Goal: Task Accomplishment & Management: Use online tool/utility

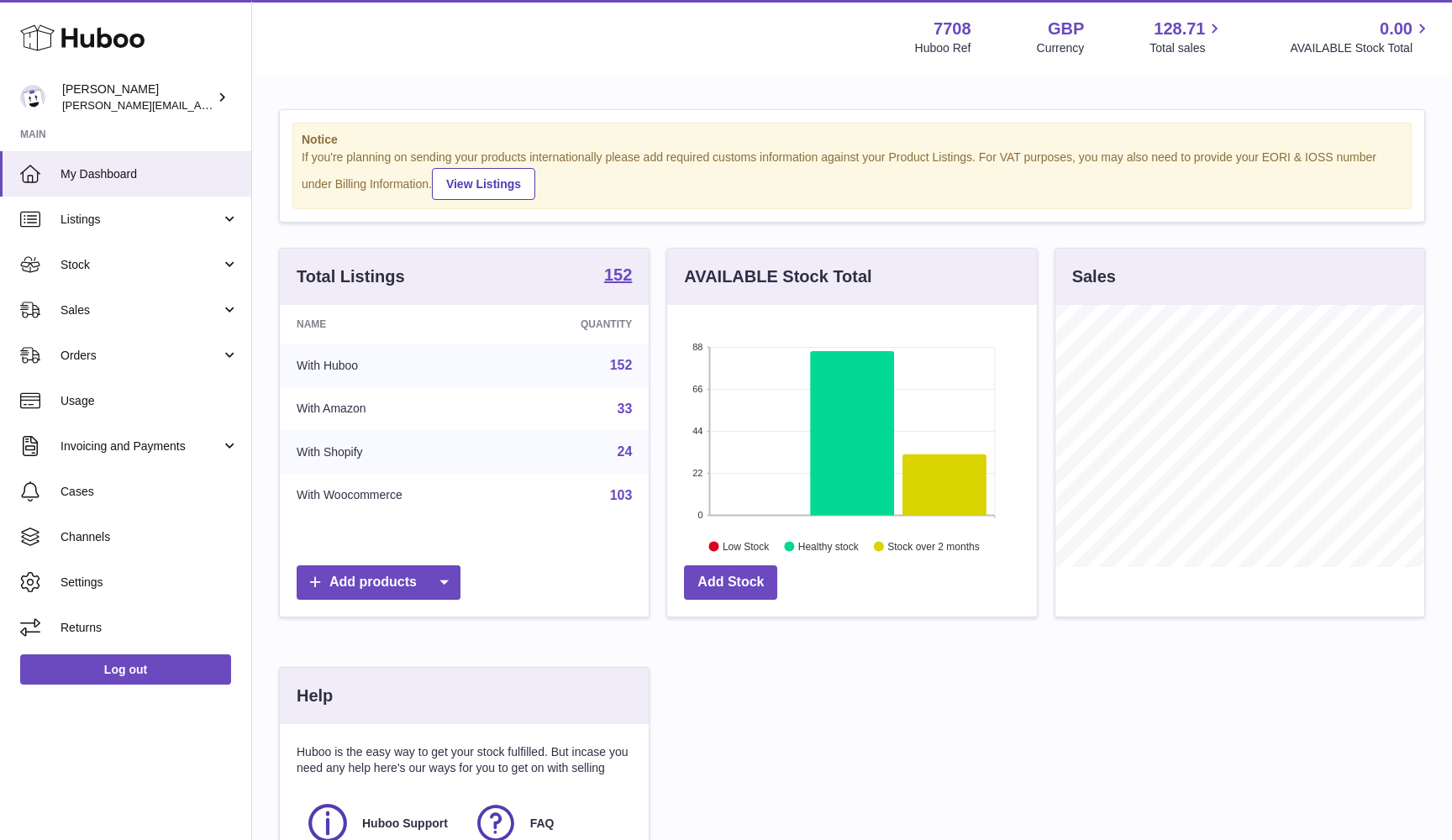
scroll to position [262, 369]
click at [135, 317] on link "Sales" at bounding box center [125, 310] width 251 height 45
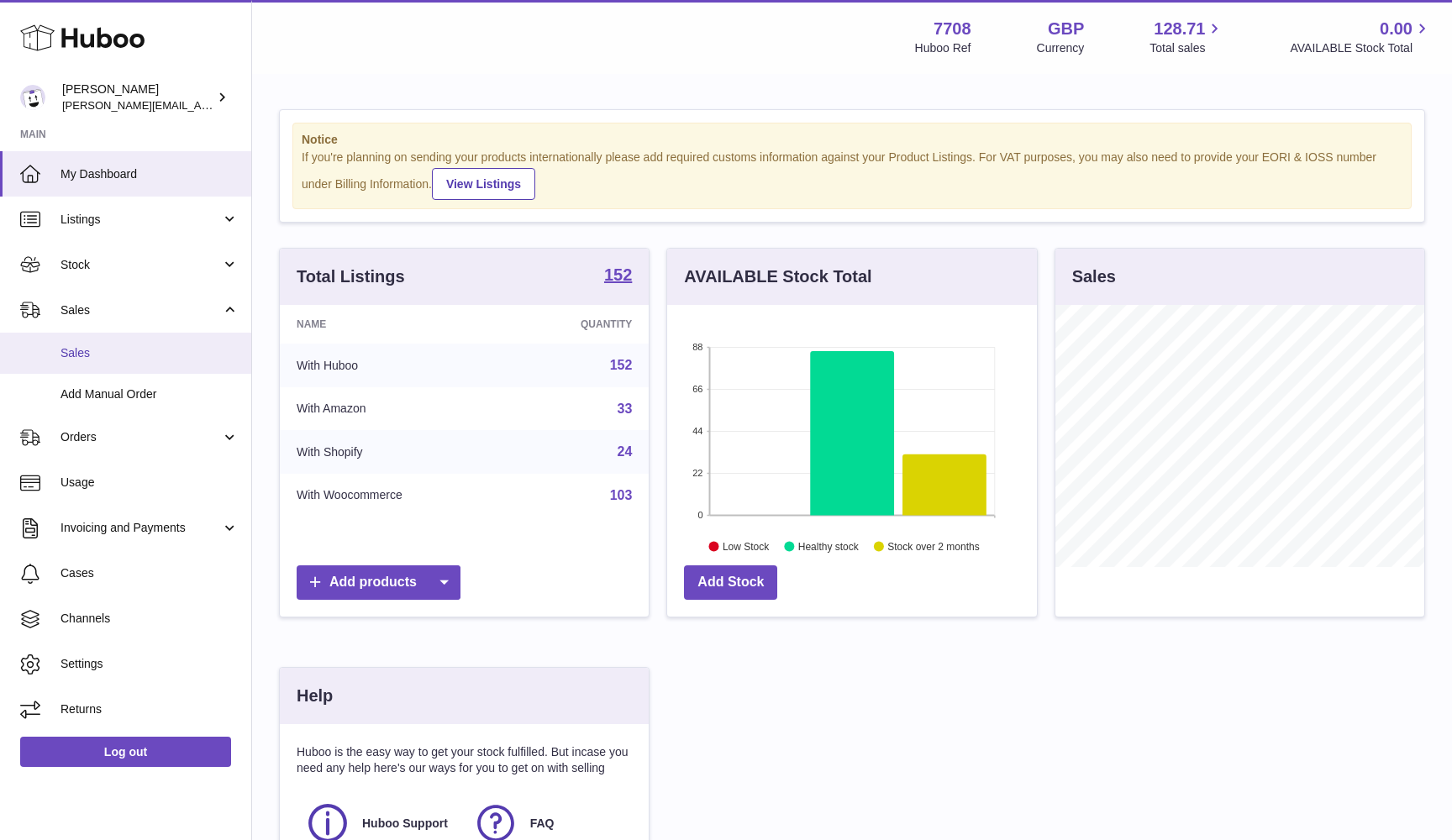
click at [132, 360] on link "Sales" at bounding box center [125, 353] width 251 height 41
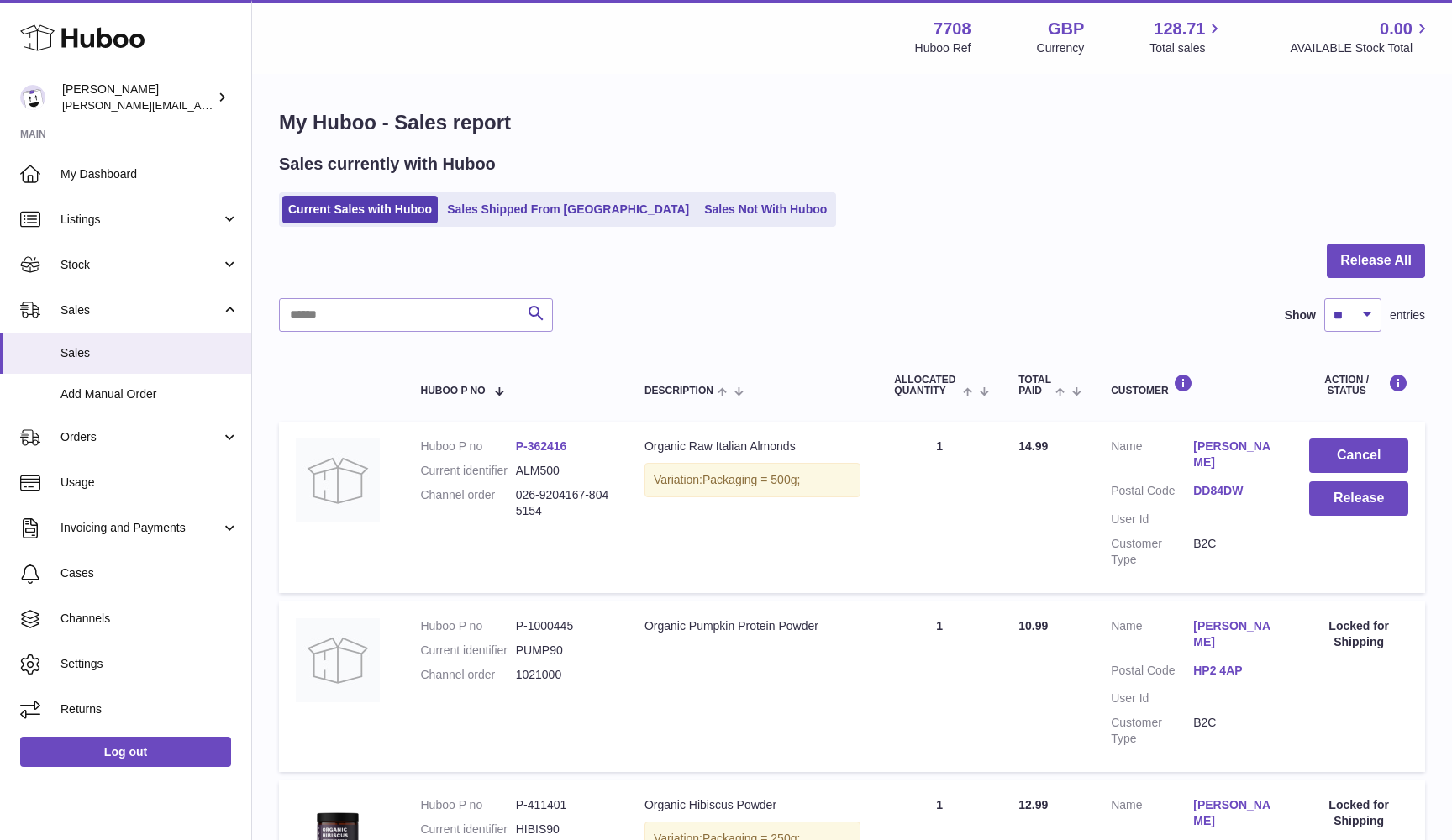
click at [539, 470] on dd "ALM500" at bounding box center [563, 471] width 95 height 16
click at [1358, 499] on button "Release" at bounding box center [1358, 499] width 99 height 34
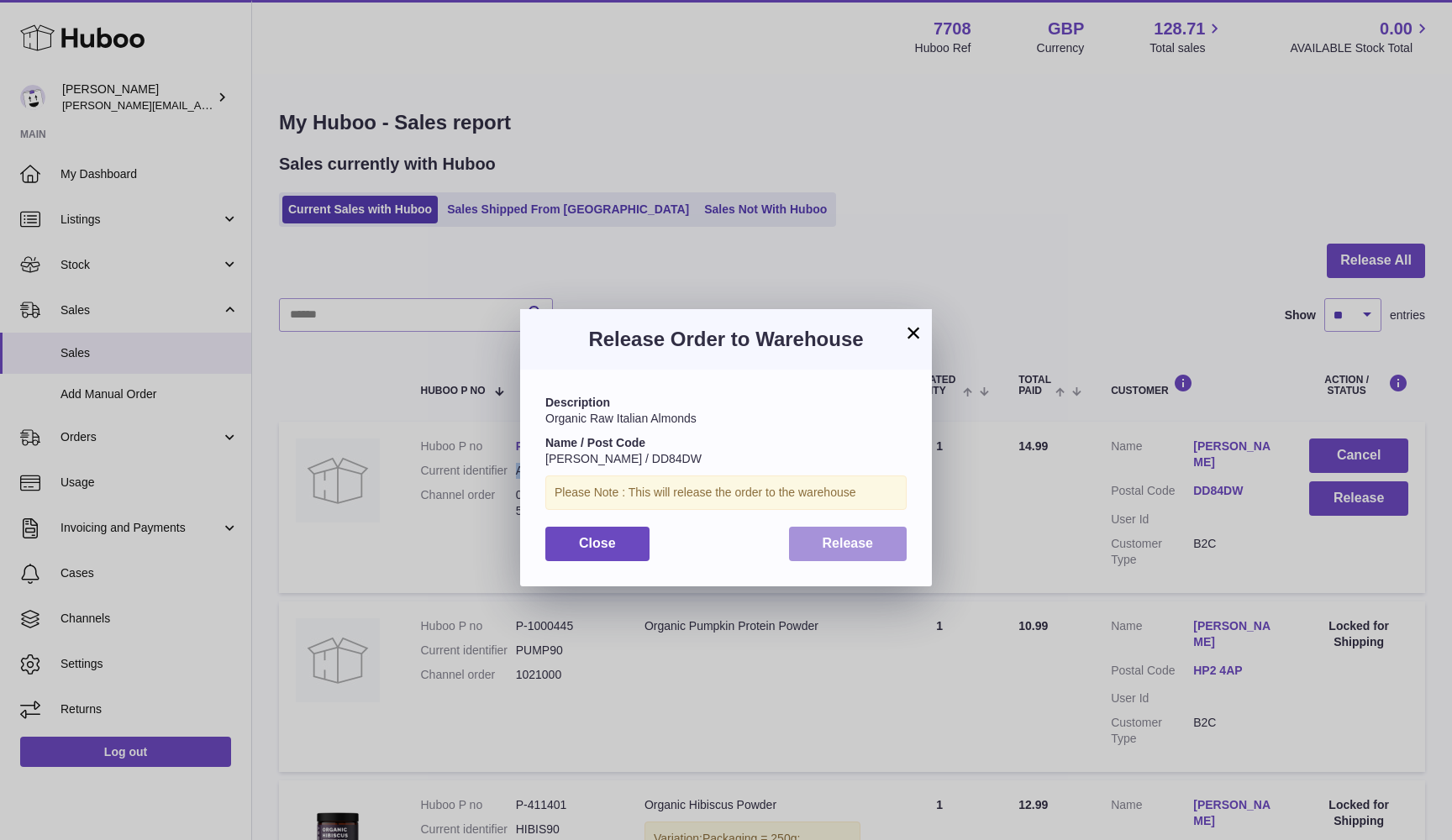
click at [875, 547] on button "Release" at bounding box center [848, 544] width 118 height 34
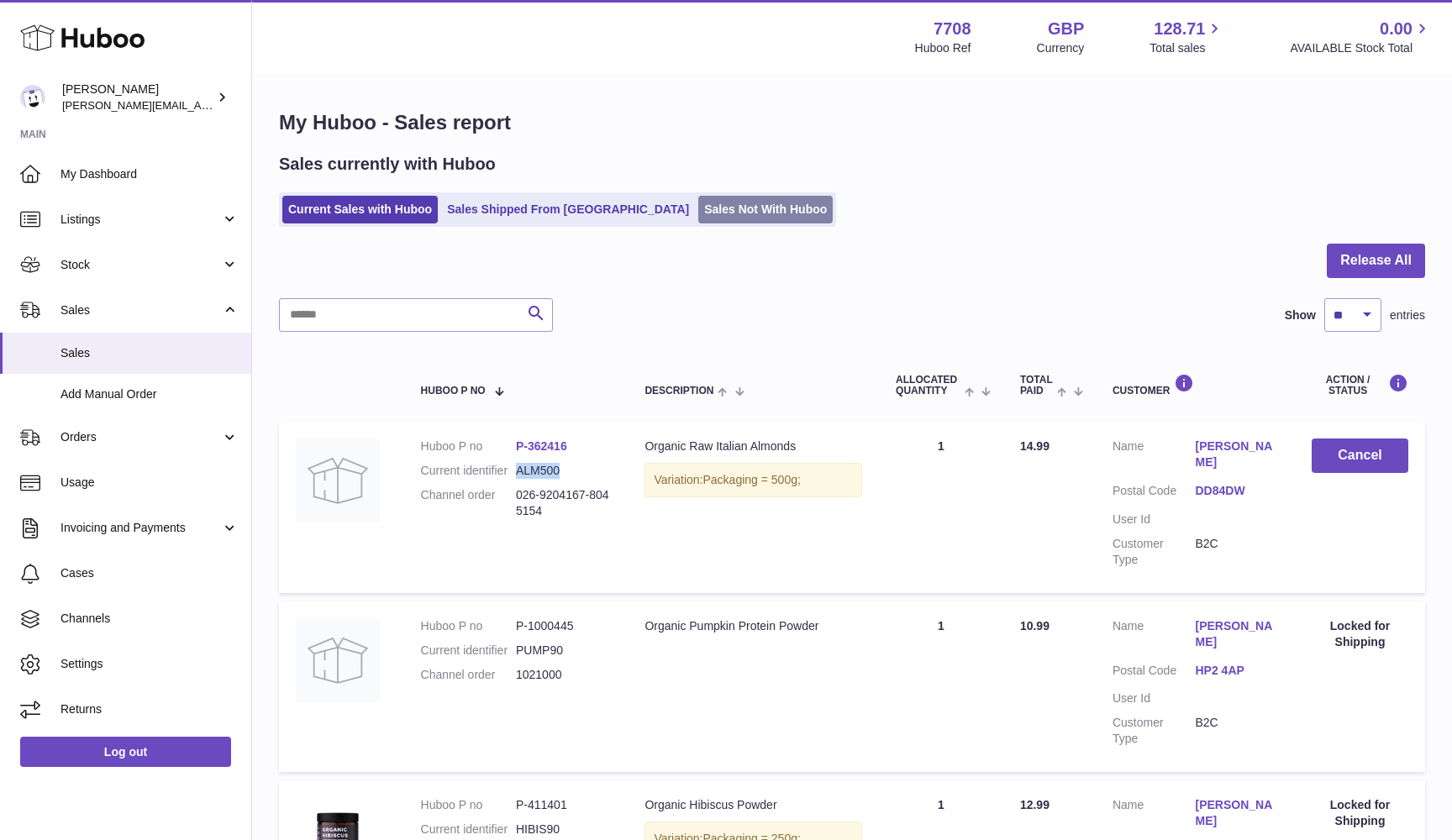
click at [698, 216] on link "Sales Not With Huboo" at bounding box center [765, 209] width 134 height 28
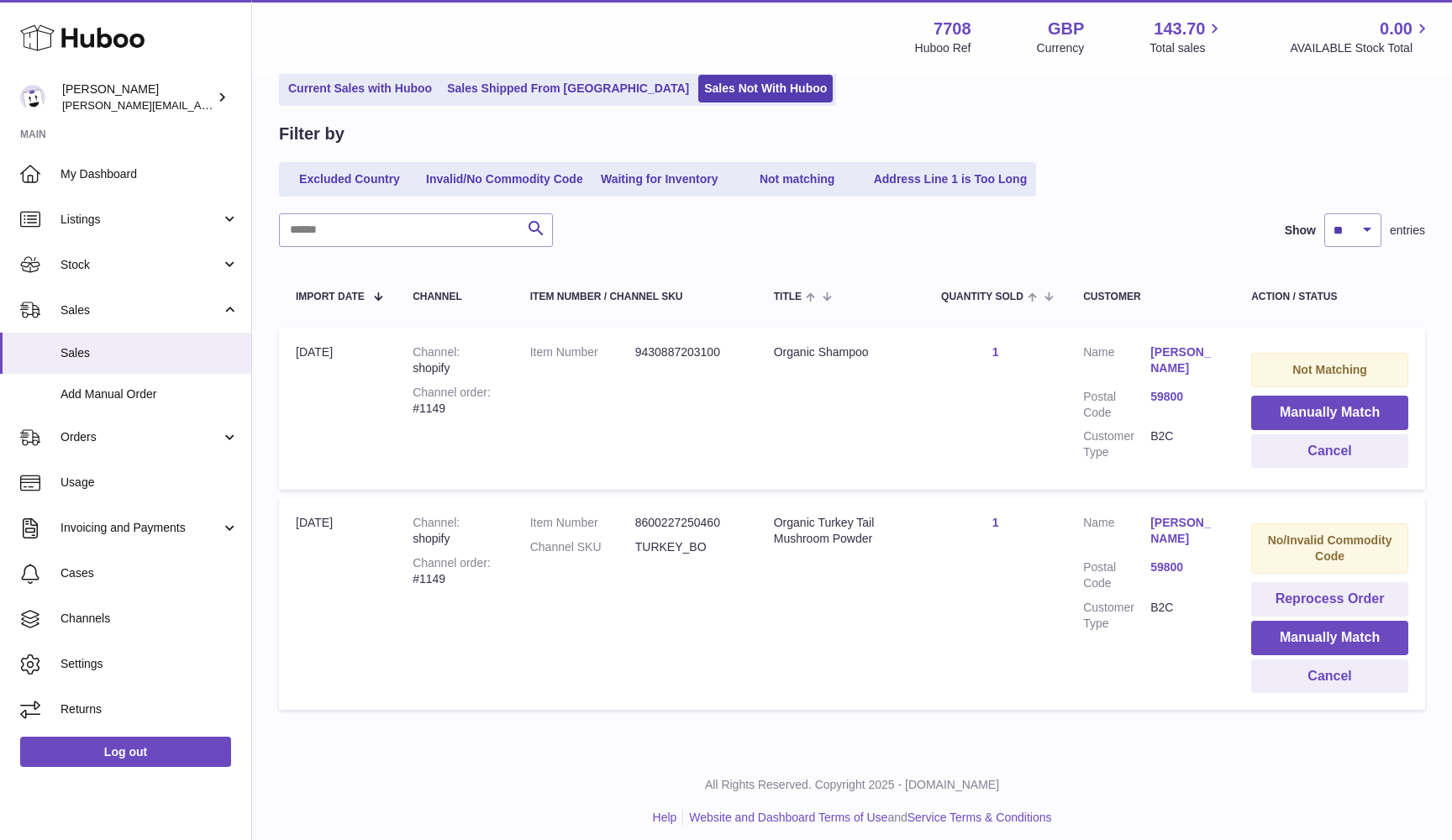
scroll to position [120, 0]
click at [1301, 450] on button "Cancel" at bounding box center [1329, 452] width 157 height 34
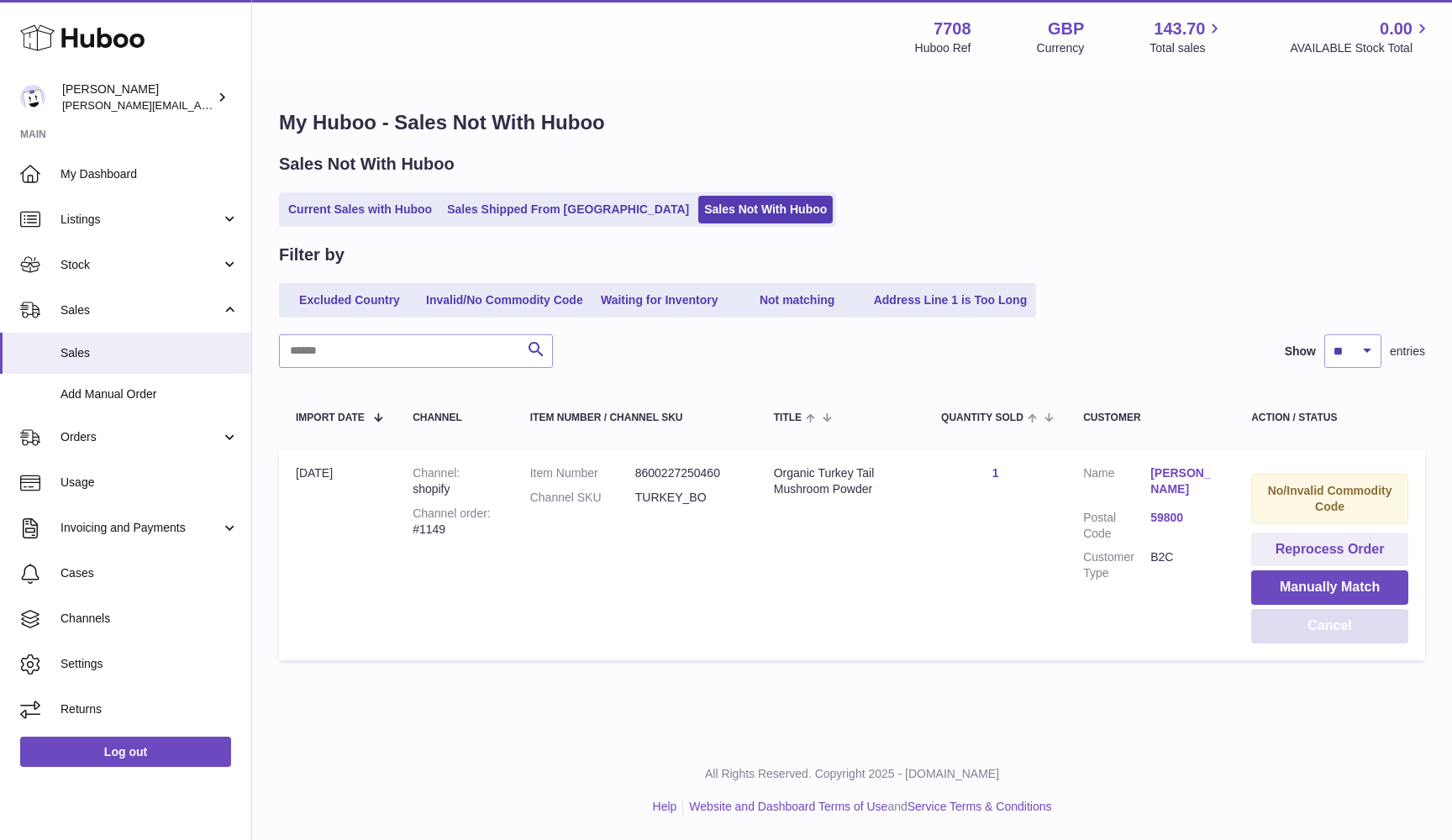
scroll to position [0, 0]
